Goal: Task Accomplishment & Management: Manage account settings

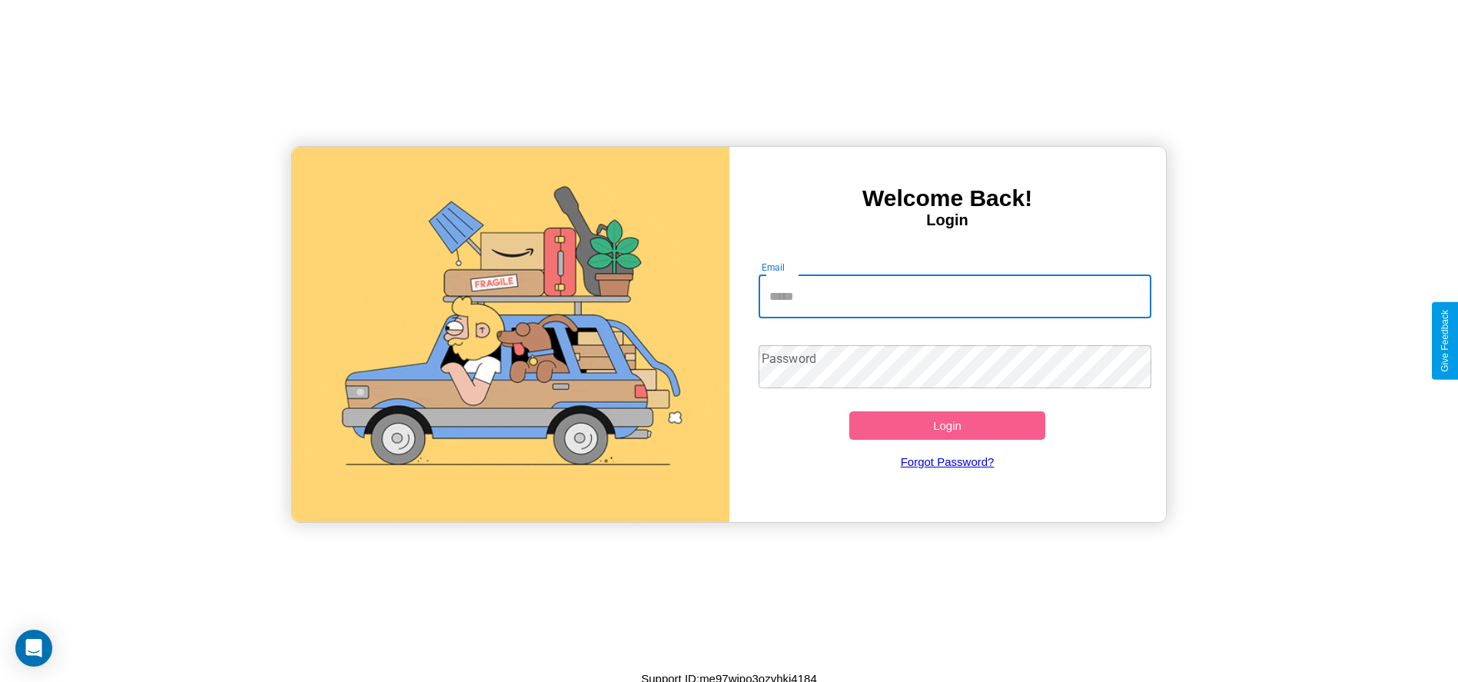
click at [954, 296] on input "Email" at bounding box center [955, 296] width 393 height 43
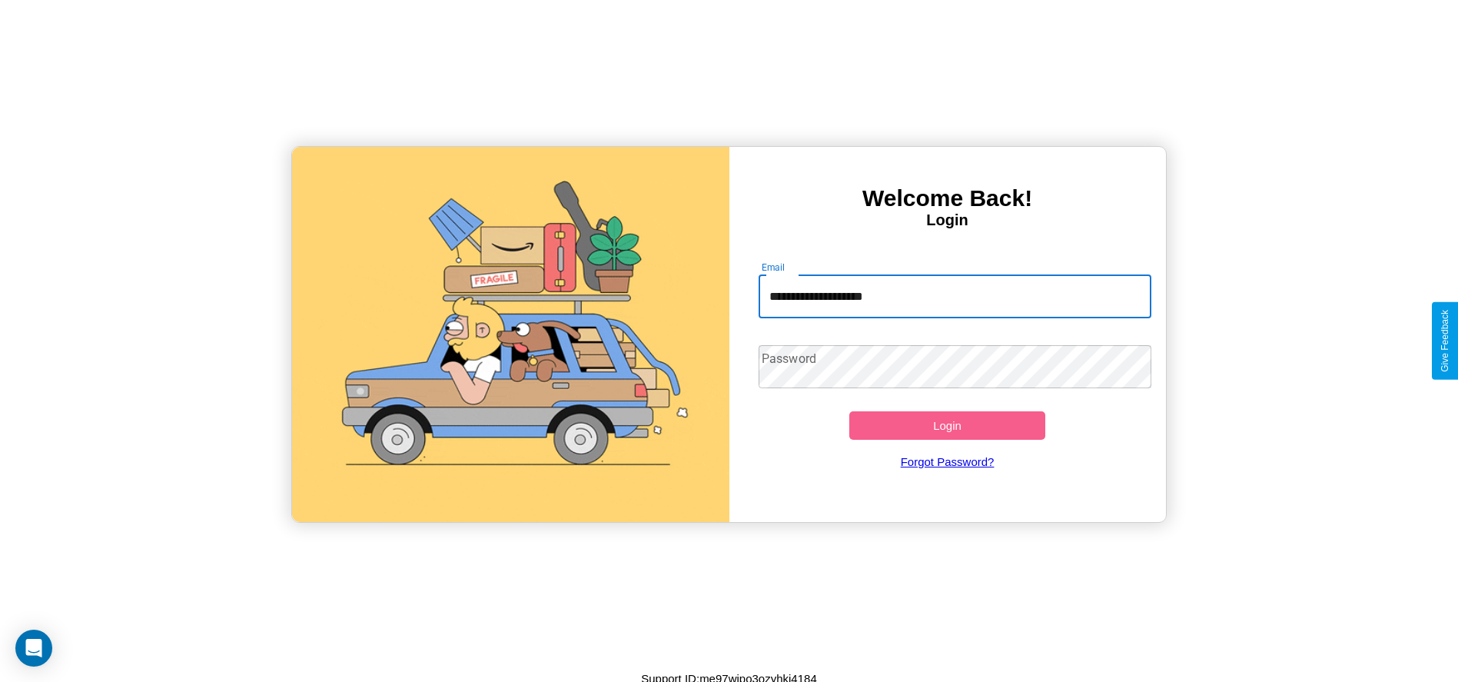
type input "**********"
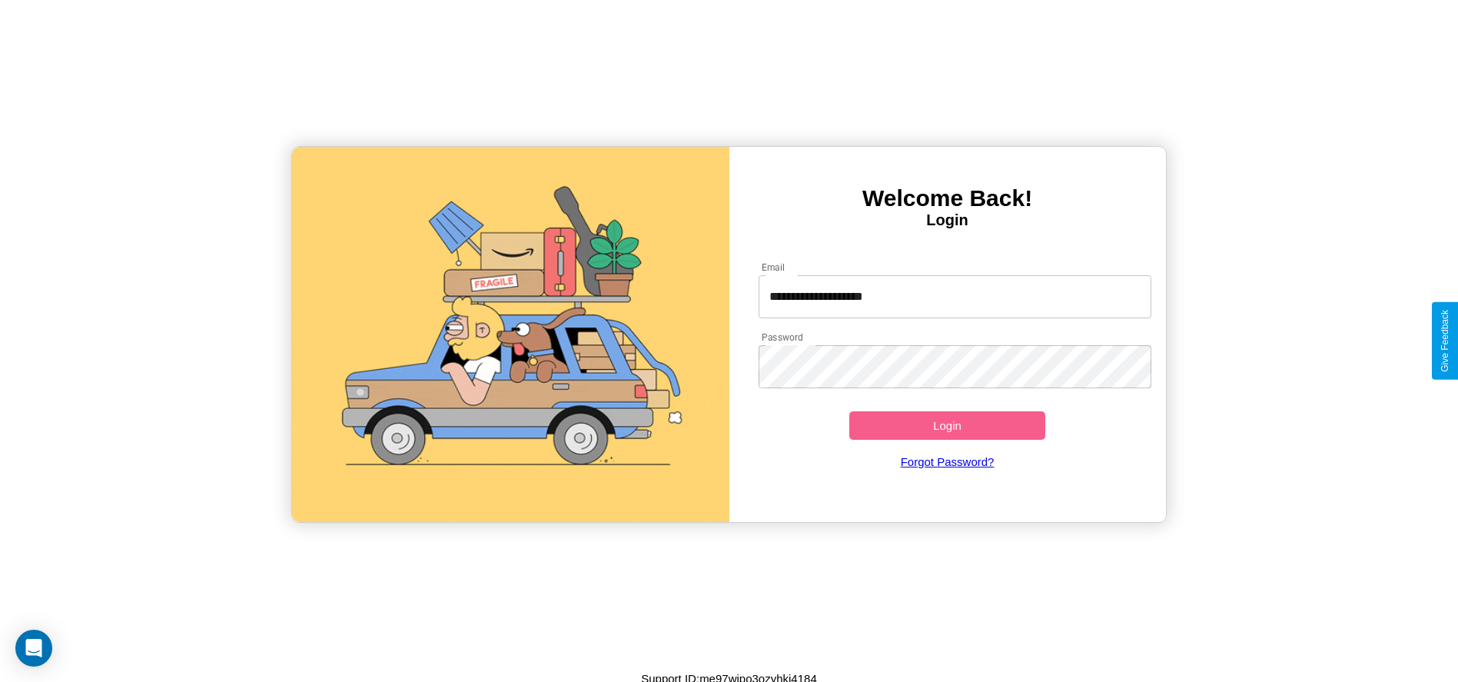
click at [947, 425] on button "Login" at bounding box center [947, 425] width 197 height 28
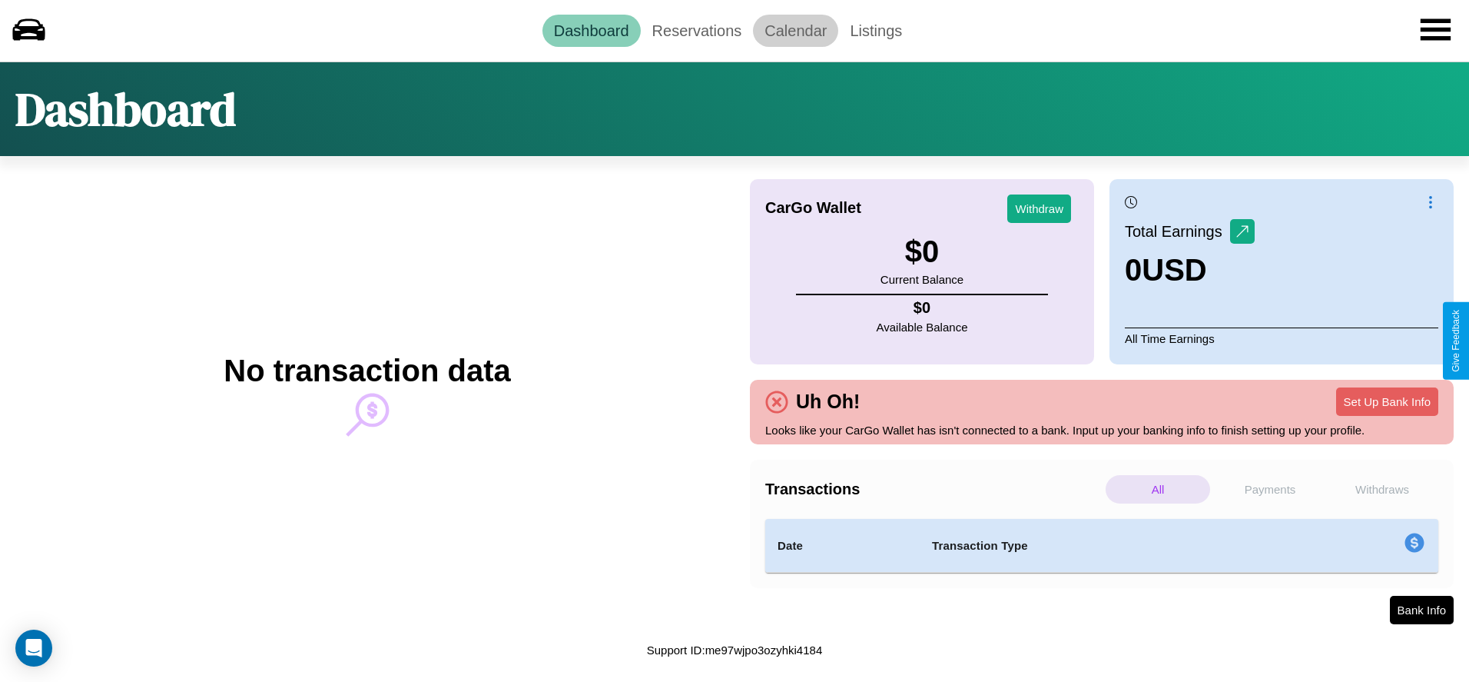
click at [795, 30] on link "Calendar" at bounding box center [795, 31] width 85 height 32
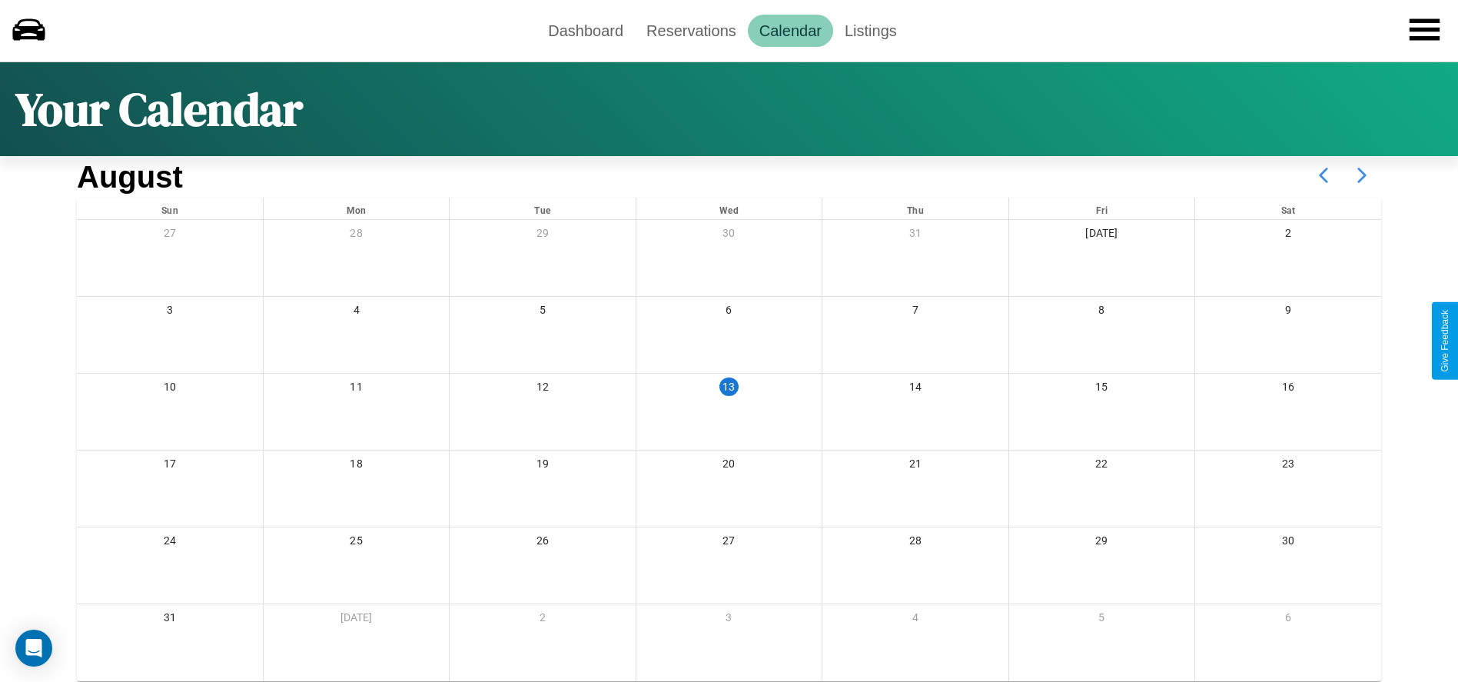
click at [1362, 175] on icon at bounding box center [1362, 175] width 38 height 38
click at [691, 30] on link "Reservations" at bounding box center [691, 31] width 113 height 32
